Goal: Communication & Community: Answer question/provide support

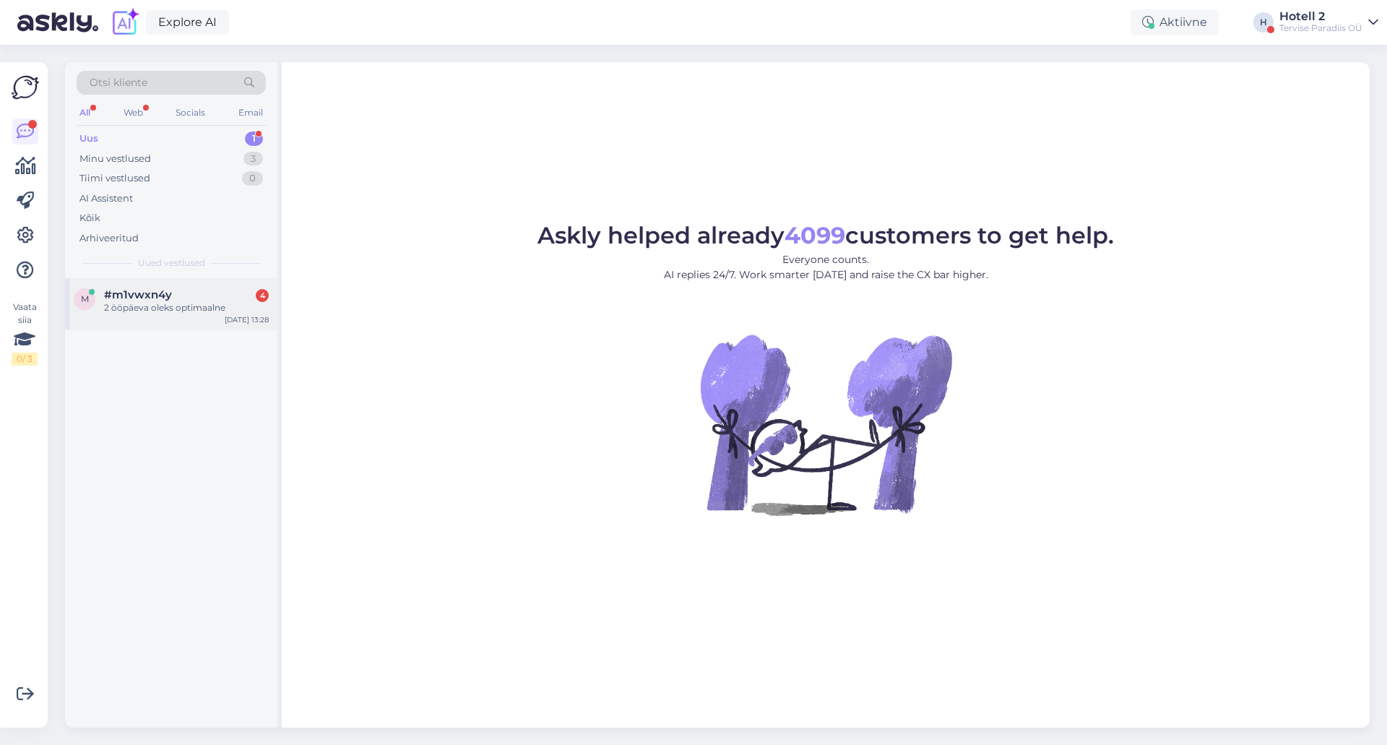
click at [156, 279] on div "m #m1vwxn4y 4 2 ööpäeva oleks optimaalne [DATE] 13:28" at bounding box center [171, 304] width 212 height 52
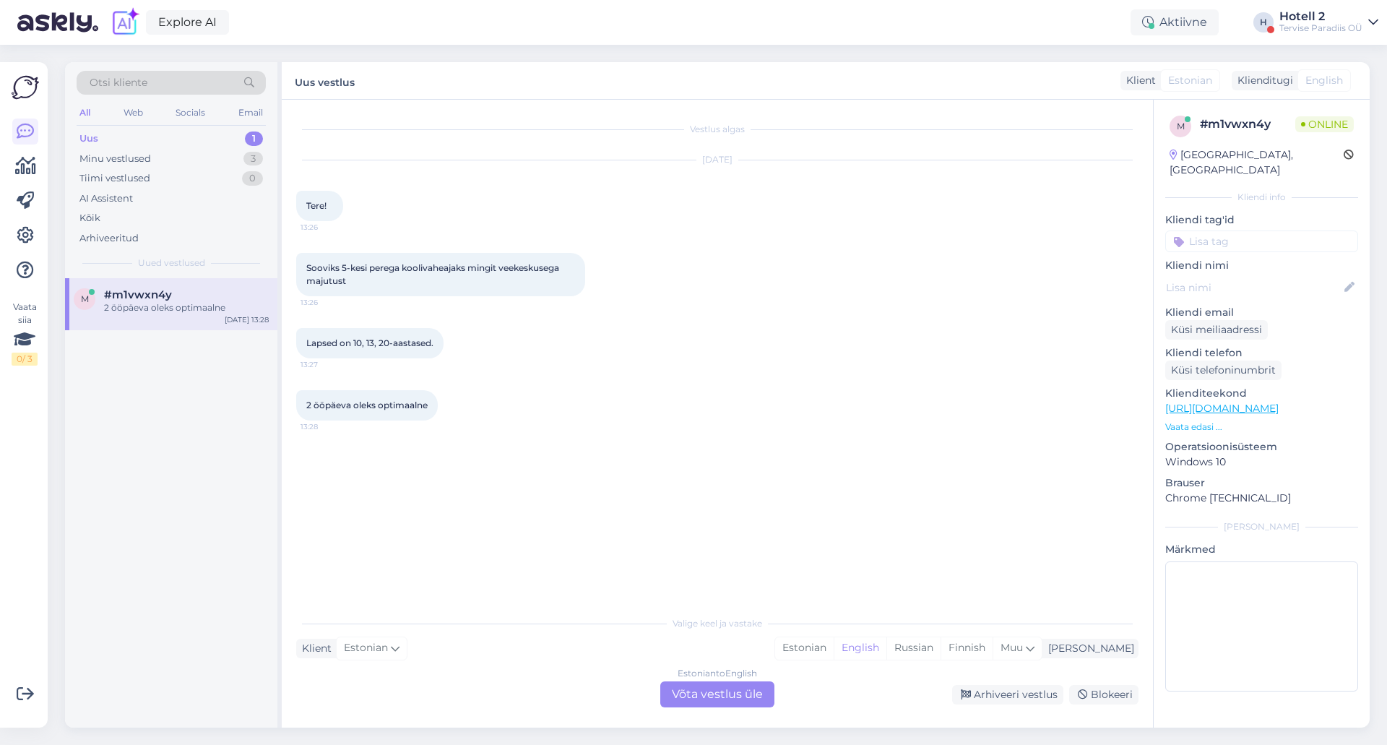
click at [694, 690] on div "Estonian to English Võta vestlus üle" at bounding box center [717, 694] width 114 height 26
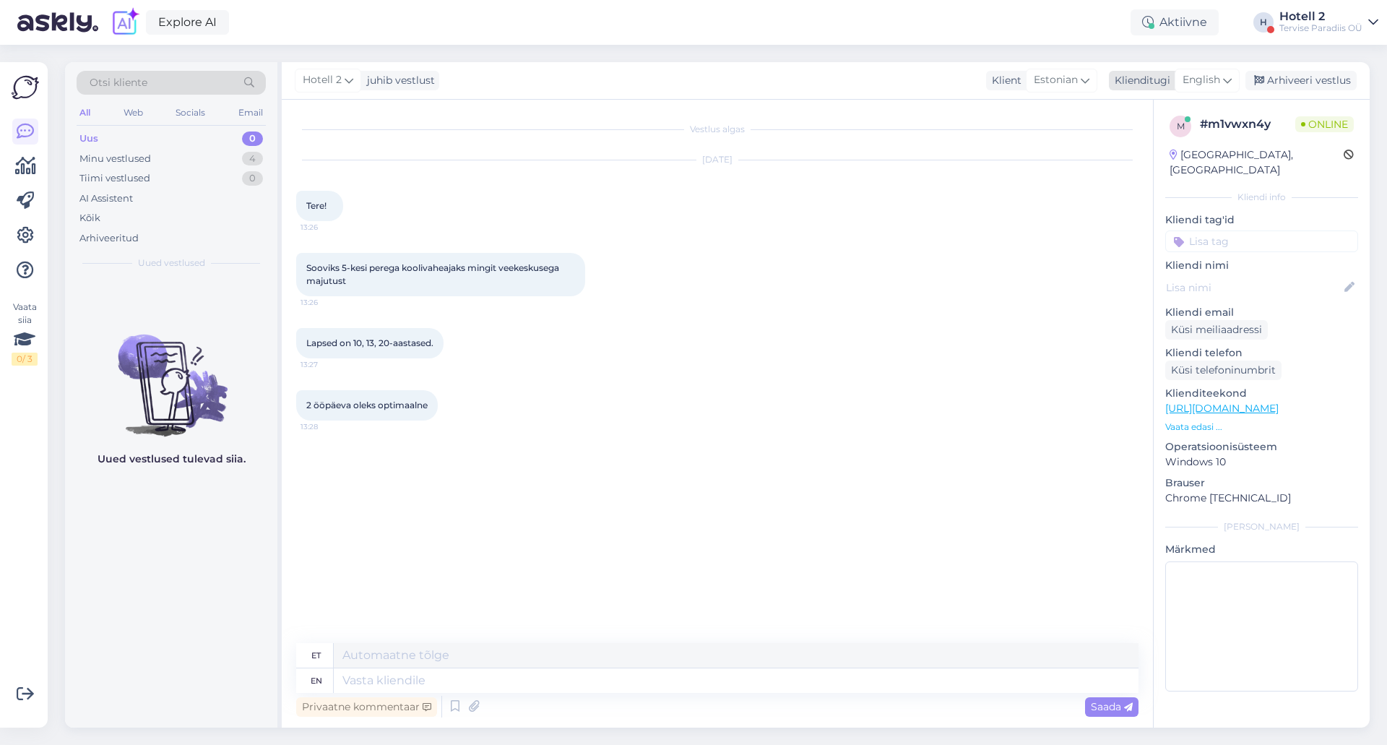
click at [1198, 84] on span "English" at bounding box center [1202, 80] width 38 height 16
type input "es"
click at [1124, 170] on link "Estonian" at bounding box center [1174, 167] width 159 height 23
click at [329, 684] on textarea at bounding box center [717, 678] width 842 height 30
type textarea "Tere! Soovin kuupäevi teada, et saaksin Teile hinnapakkumist teha."
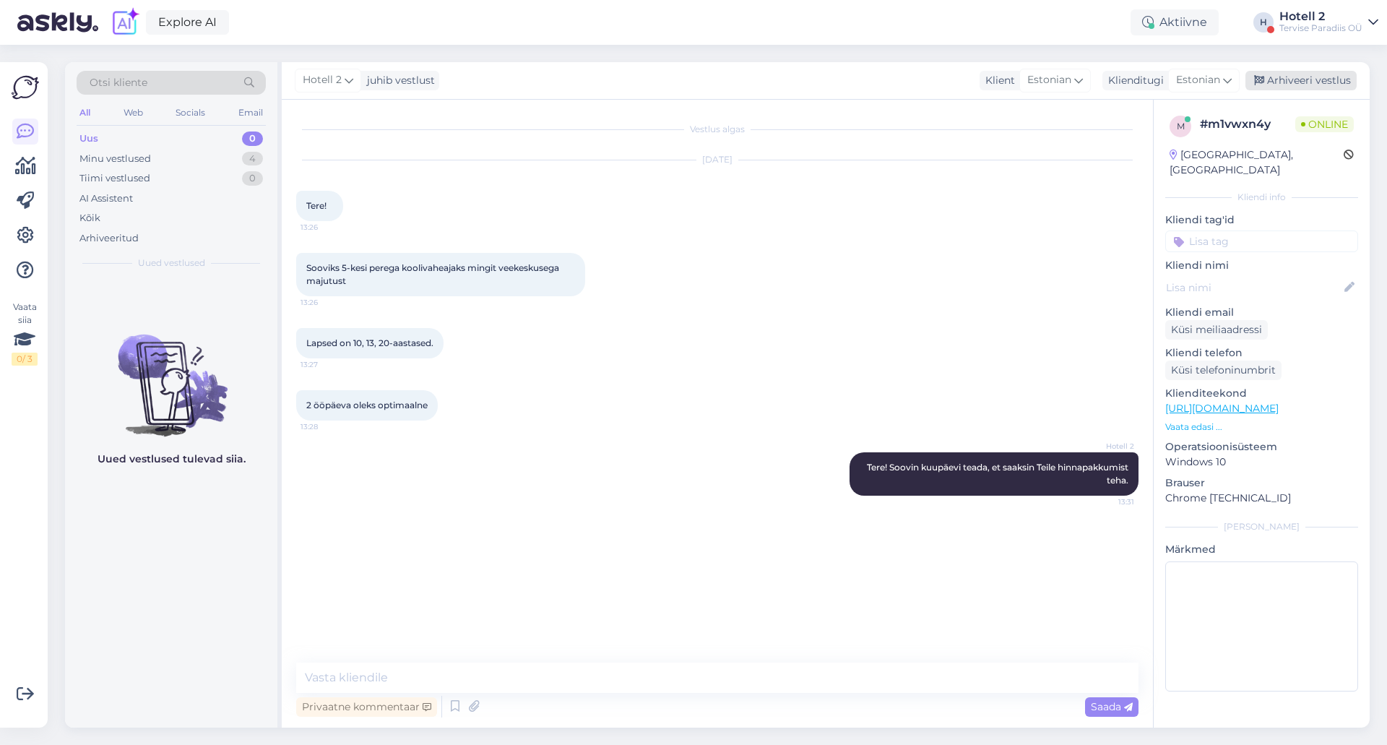
click at [1299, 80] on div "Arhiveeri vestlus" at bounding box center [1301, 81] width 111 height 20
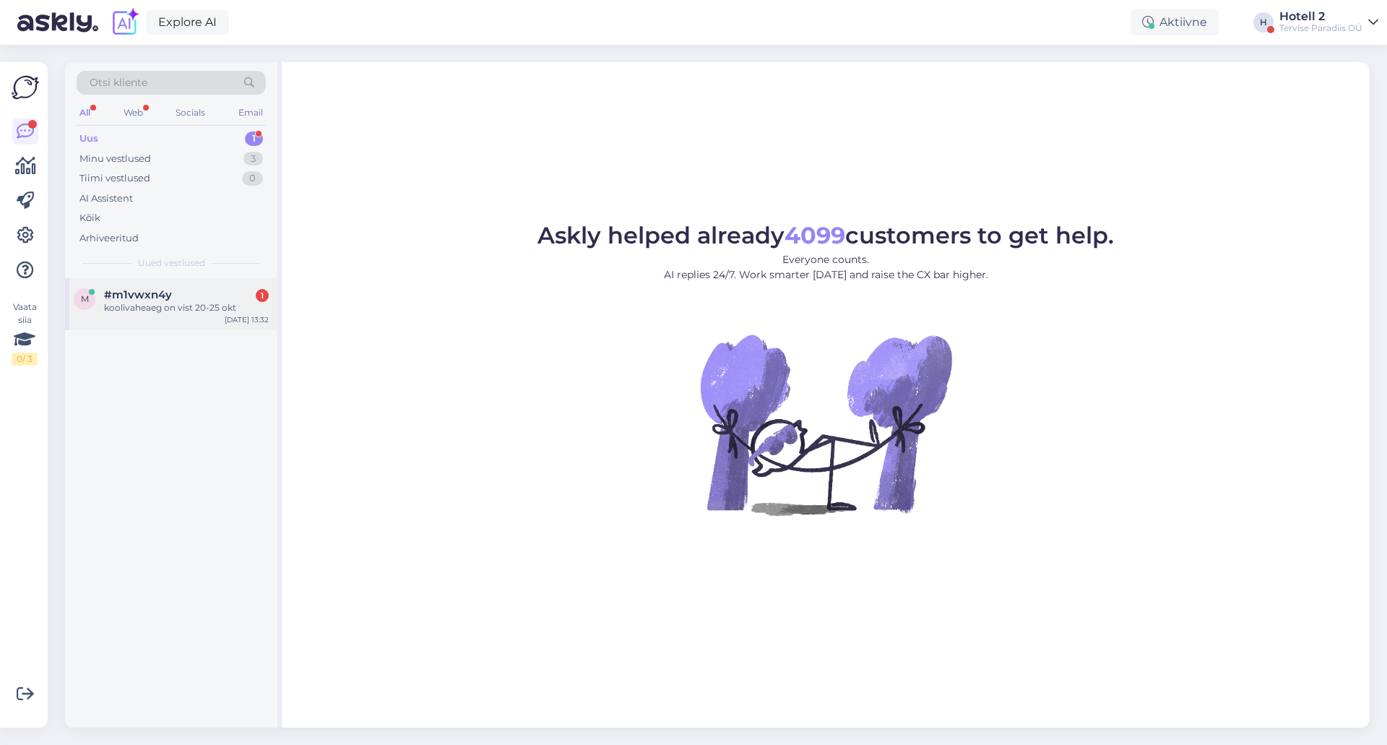
click at [145, 306] on div "koolivaheaeg on vist 20-25 okt" at bounding box center [186, 307] width 165 height 13
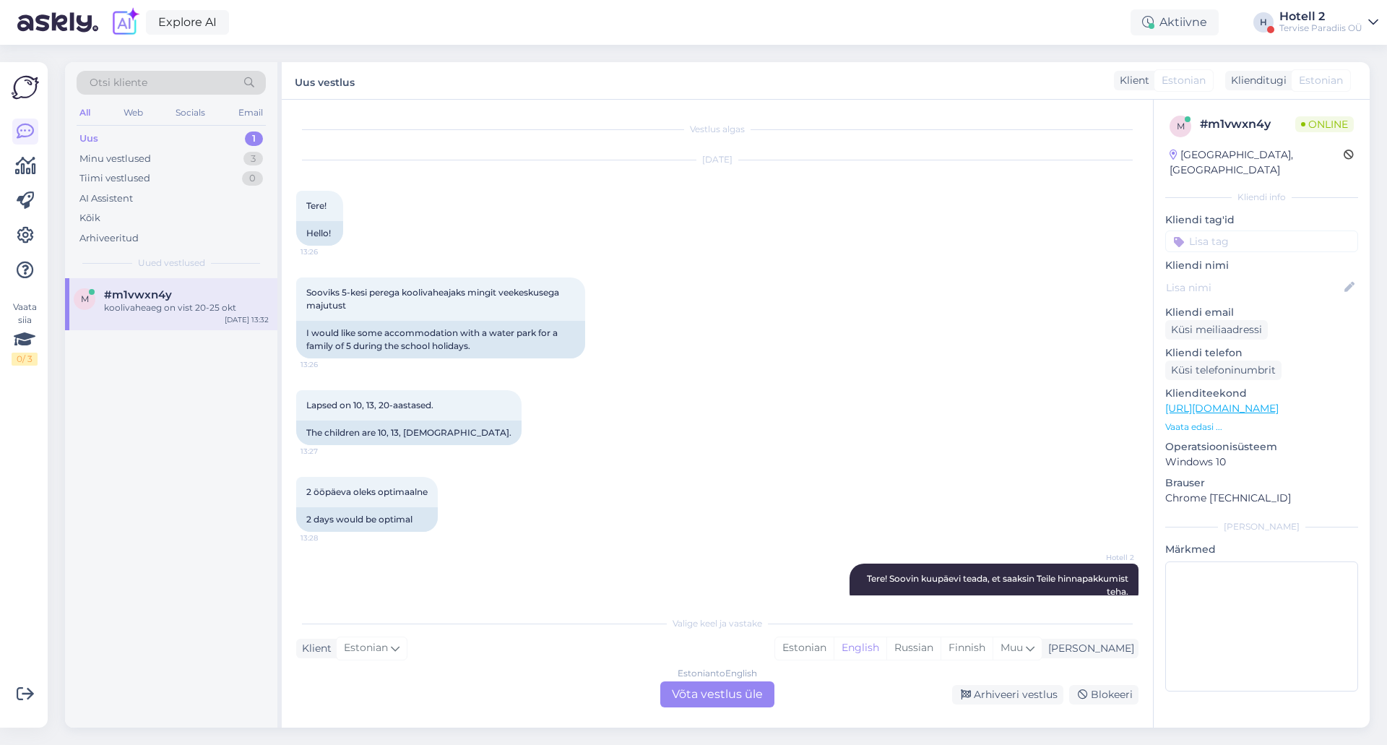
scroll to position [90, 0]
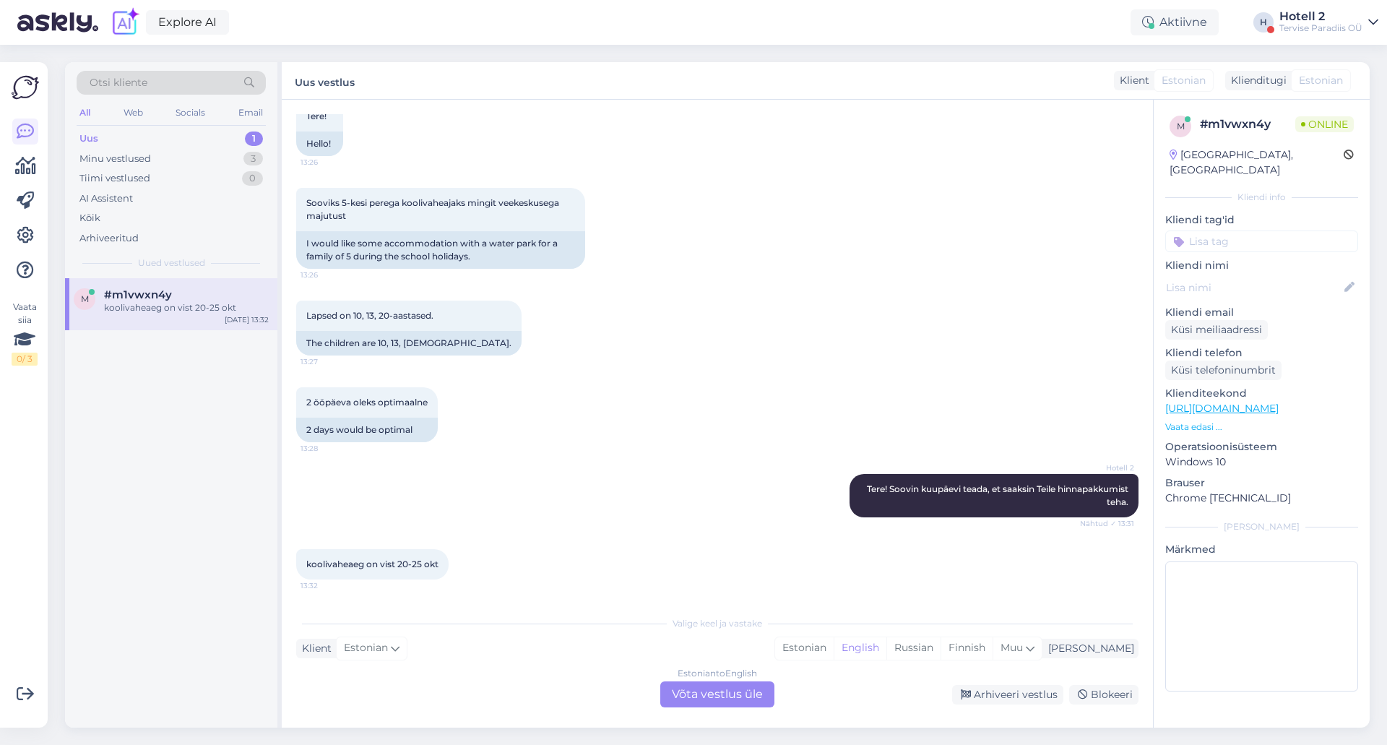
click at [694, 691] on div "Estonian to English Võta vestlus üle" at bounding box center [717, 694] width 114 height 26
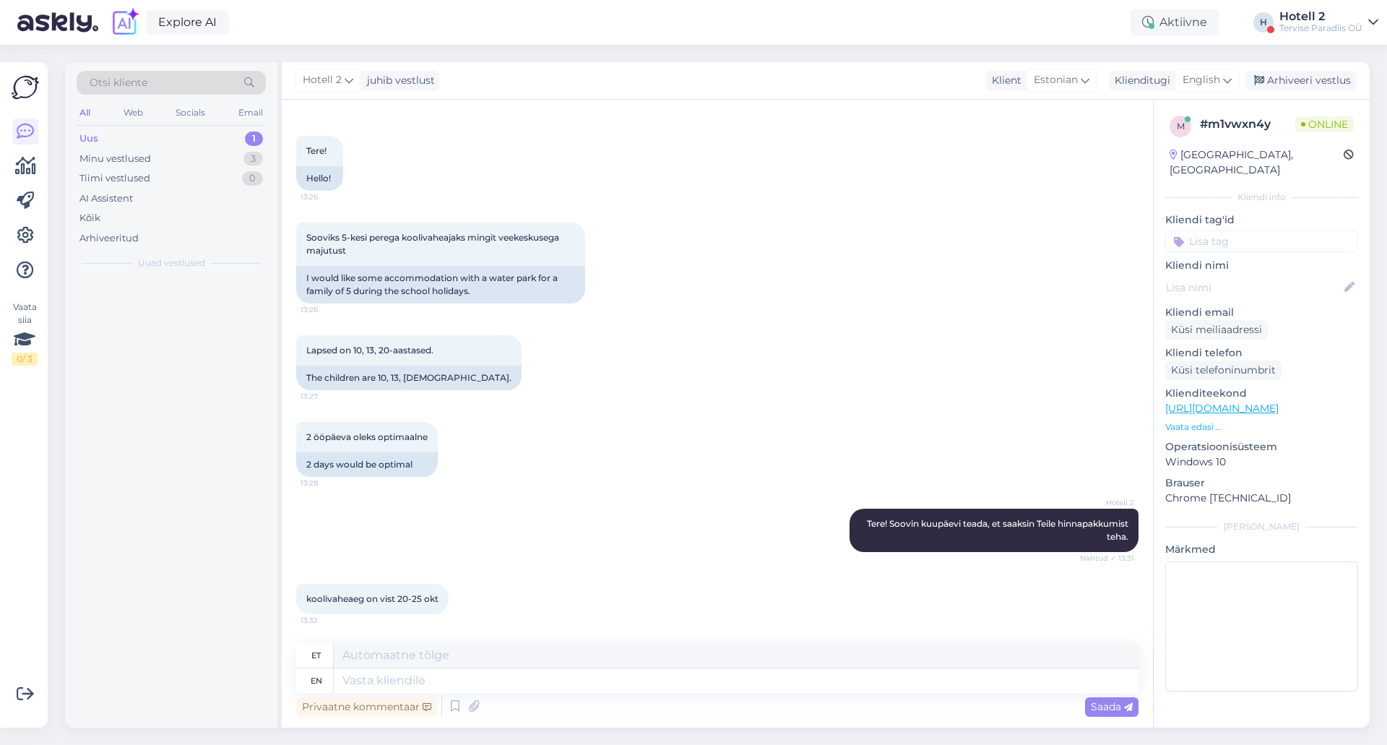
scroll to position [55, 0]
